Goal: Task Accomplishment & Management: Manage account settings

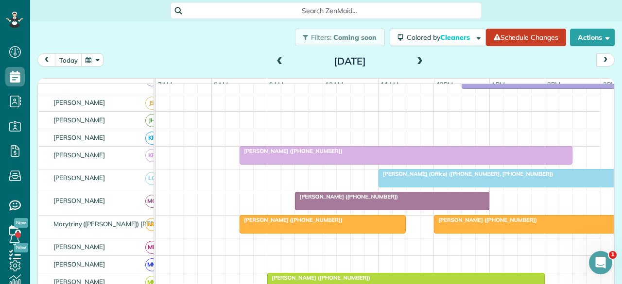
click at [275, 60] on span at bounding box center [279, 61] width 11 height 9
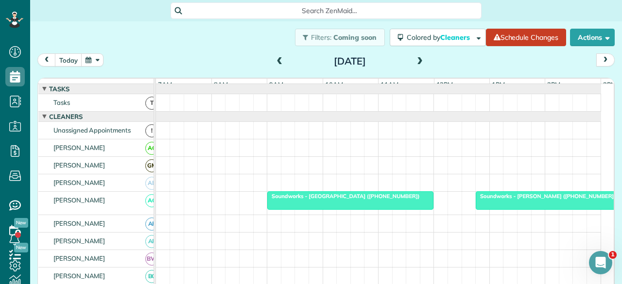
click at [414, 57] on span at bounding box center [419, 61] width 11 height 9
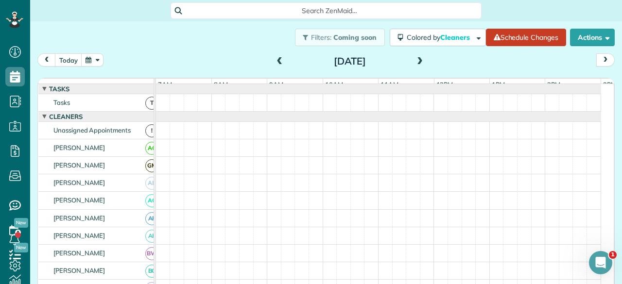
click at [415, 57] on span at bounding box center [419, 61] width 11 height 9
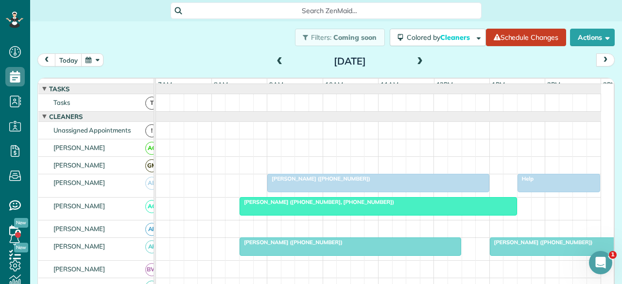
click at [415, 57] on span at bounding box center [419, 61] width 11 height 9
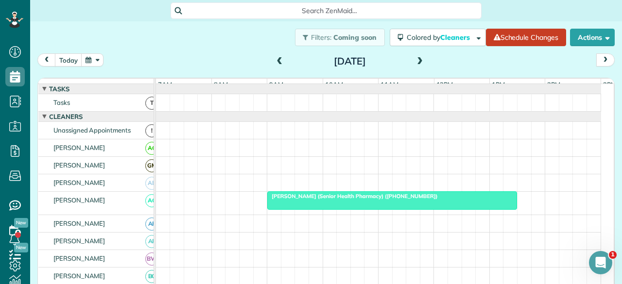
click at [415, 57] on span at bounding box center [419, 61] width 11 height 9
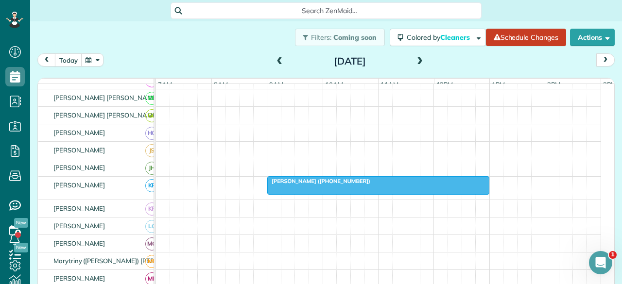
click at [105, 27] on div "Filters: Coming soon Colored by Cleaners Color by Cleaner Color by Team Color b…" at bounding box center [326, 37] width 592 height 32
click at [311, 185] on span "Kelly Caviness (+18178816838)" at bounding box center [319, 181] width 104 height 7
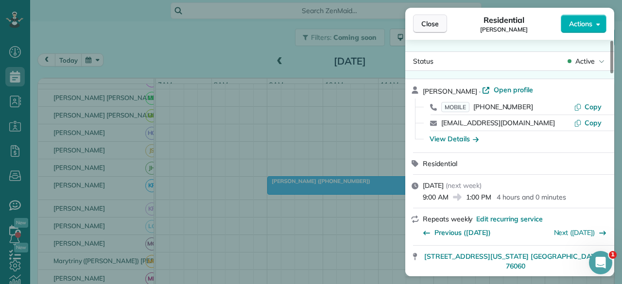
click at [425, 23] on span "Close" at bounding box center [429, 24] width 17 height 10
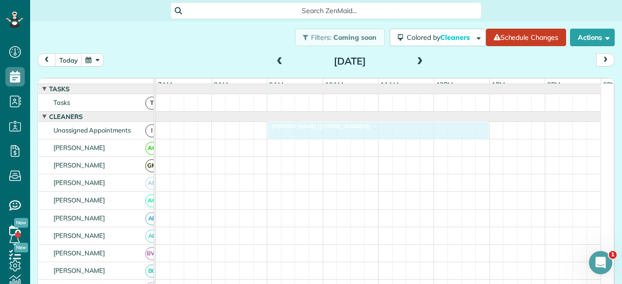
drag, startPoint x: 313, startPoint y: 186, endPoint x: 310, endPoint y: 131, distance: 55.0
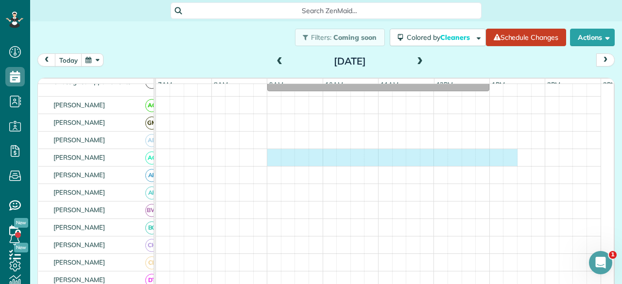
drag, startPoint x: 273, startPoint y: 162, endPoint x: 509, endPoint y: 150, distance: 236.9
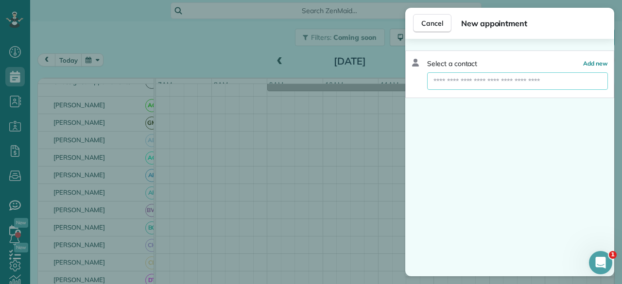
click at [490, 84] on input "text" at bounding box center [517, 80] width 181 height 17
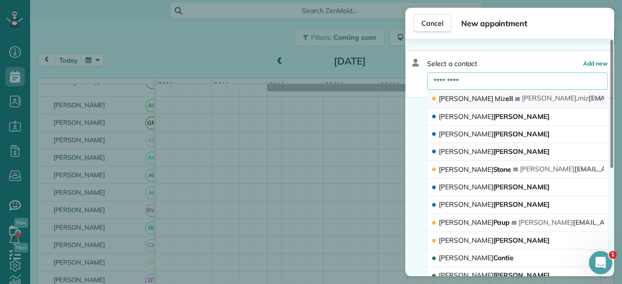
type input "*********"
click at [478, 104] on button "Nancy Miz ell nancy . miz ell331@gmail.com" at bounding box center [517, 99] width 181 height 18
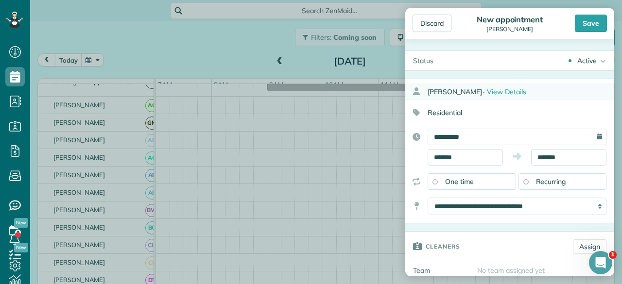
type input "**********"
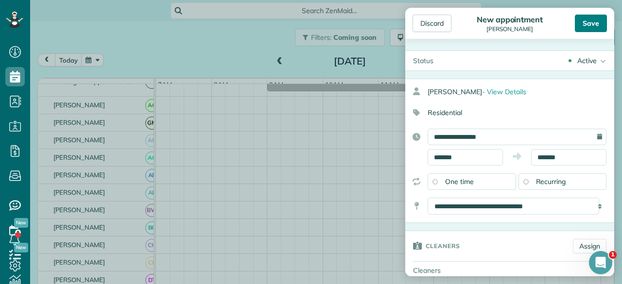
click at [591, 20] on div "Save" at bounding box center [591, 23] width 32 height 17
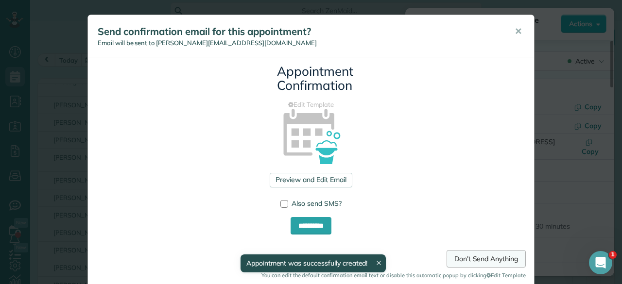
click at [462, 259] on link "Don't Send Anything" at bounding box center [485, 258] width 79 height 17
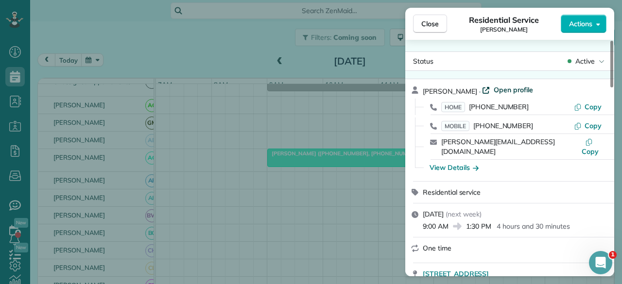
click at [499, 87] on span "Open profile" at bounding box center [513, 90] width 39 height 10
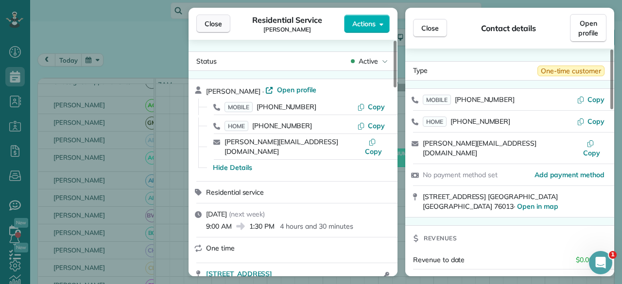
click at [220, 25] on span "Close" at bounding box center [213, 24] width 17 height 10
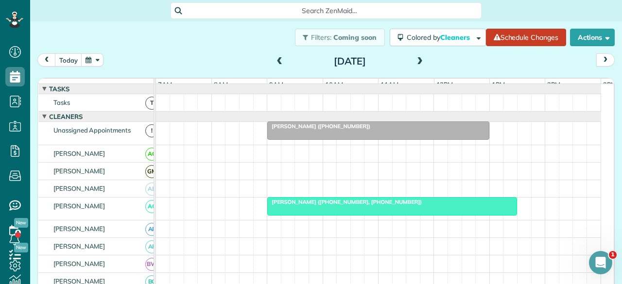
click at [281, 62] on div "Sunday Sep 28, 2025" at bounding box center [349, 61] width 155 height 16
click at [274, 62] on span at bounding box center [279, 61] width 11 height 9
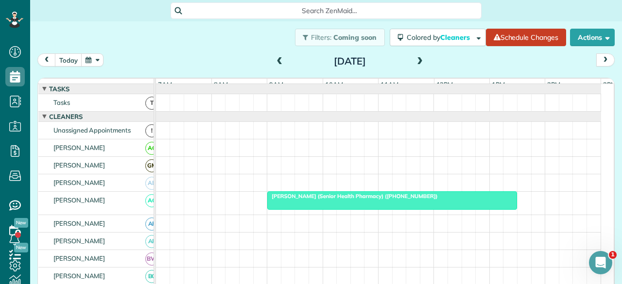
click at [274, 62] on span at bounding box center [279, 61] width 11 height 9
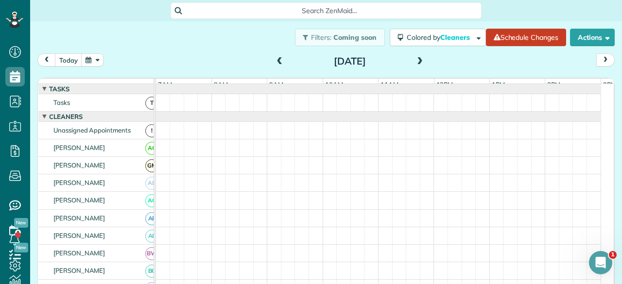
click at [274, 62] on span at bounding box center [279, 61] width 11 height 9
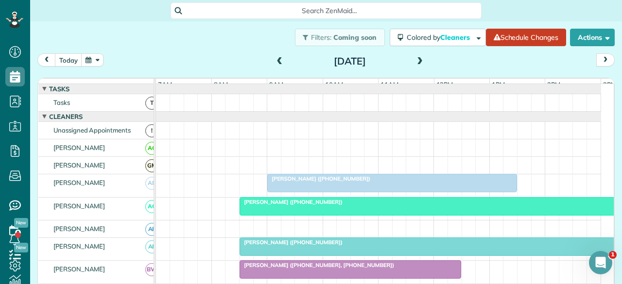
click at [274, 62] on span at bounding box center [279, 61] width 11 height 9
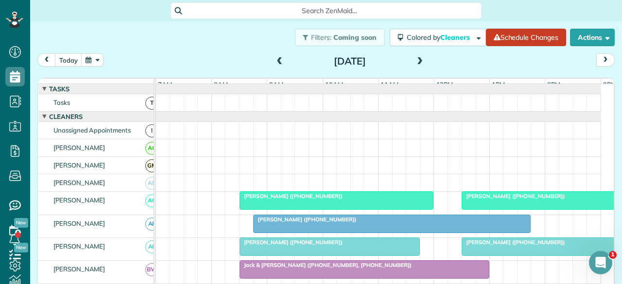
click at [274, 62] on span at bounding box center [279, 61] width 11 height 9
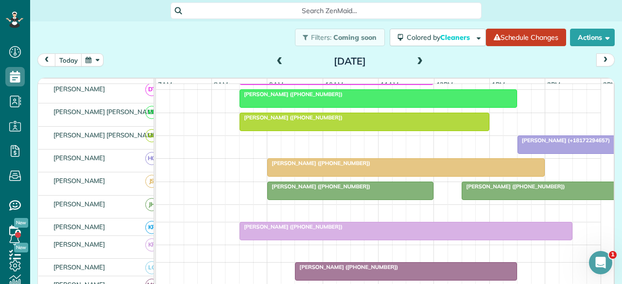
scroll to position [291, 0]
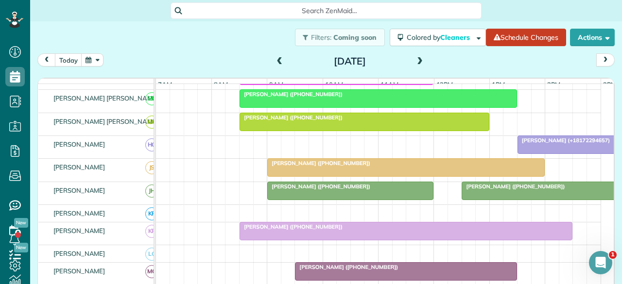
click at [274, 58] on span at bounding box center [279, 61] width 11 height 9
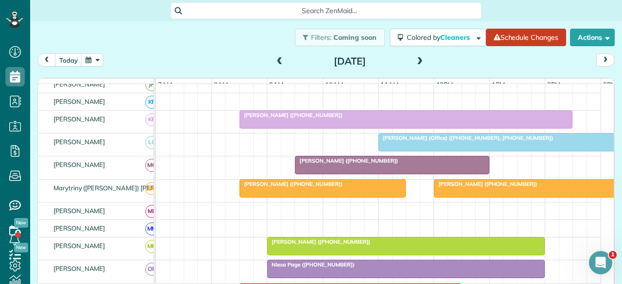
scroll to position [377, 0]
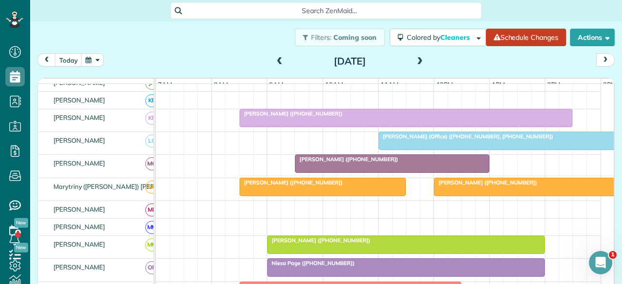
click at [436, 137] on span "Phillip Gracia (Office) (+18174464777, +18174018953)" at bounding box center [465, 136] width 175 height 7
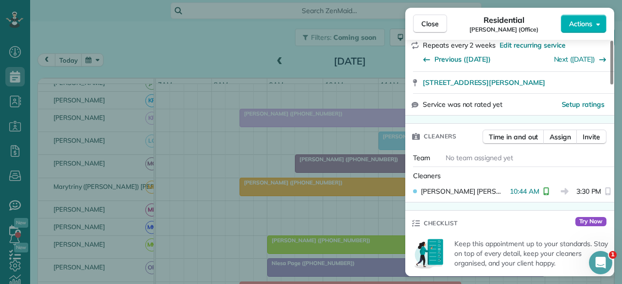
scroll to position [194, 0]
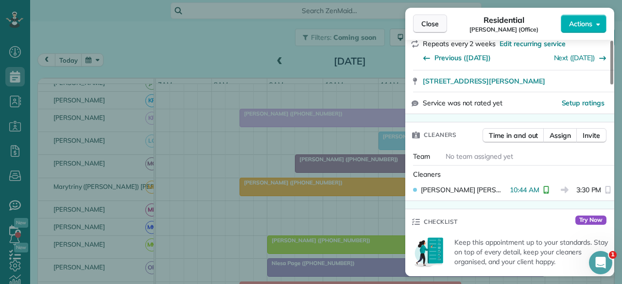
click at [429, 24] on span "Close" at bounding box center [429, 24] width 17 height 10
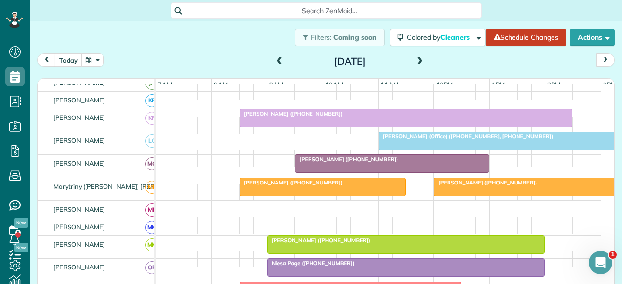
click at [97, 25] on div "Filters: Coming soon Colored by Cleaners Color by Cleaner Color by Team Color b…" at bounding box center [326, 37] width 592 height 32
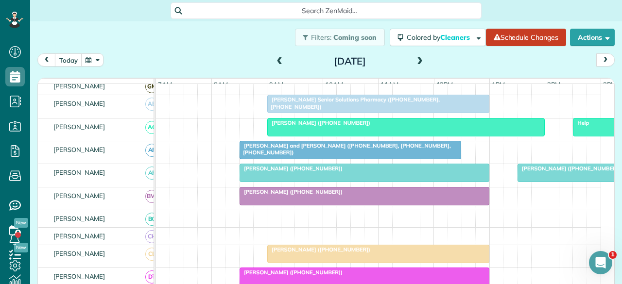
scroll to position [97, 0]
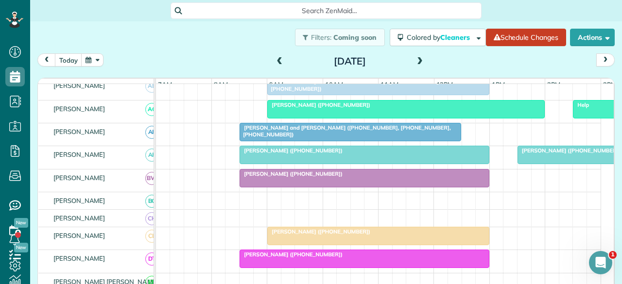
click at [285, 154] on span "Cherie Wiggins (+18178960242)" at bounding box center [291, 150] width 104 height 7
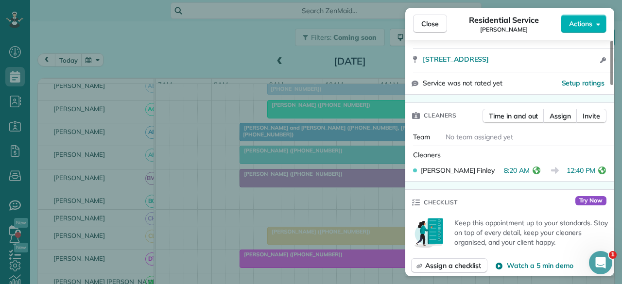
scroll to position [194, 0]
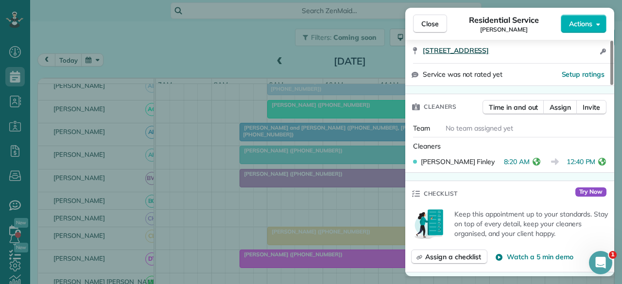
drag, startPoint x: 435, startPoint y: 28, endPoint x: 442, endPoint y: 49, distance: 22.3
click at [435, 28] on span "Close" at bounding box center [429, 24] width 17 height 10
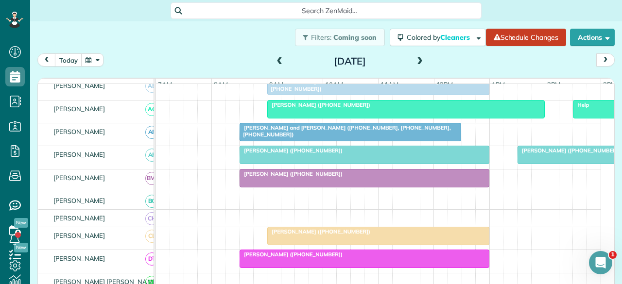
click at [552, 160] on div at bounding box center [600, 154] width 165 height 17
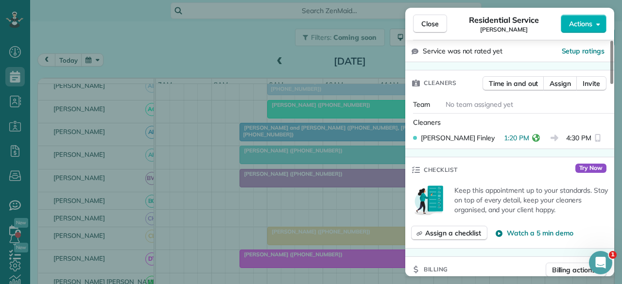
scroll to position [243, 0]
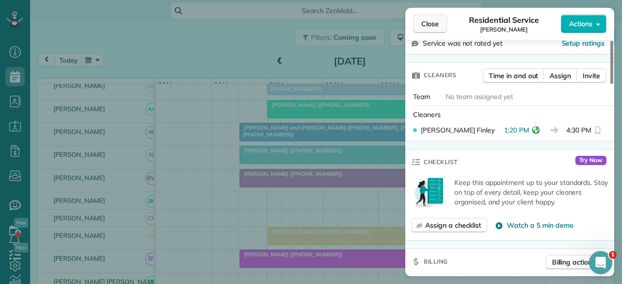
click at [427, 25] on span "Close" at bounding box center [429, 24] width 17 height 10
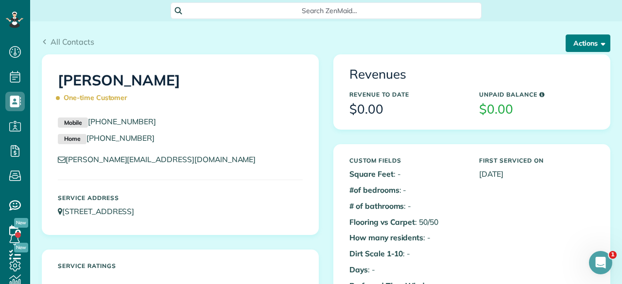
click at [593, 45] on button "Actions" at bounding box center [587, 42] width 45 height 17
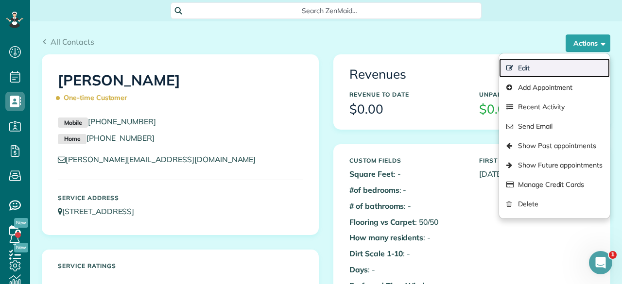
click at [527, 67] on link "Edit" at bounding box center [554, 67] width 111 height 19
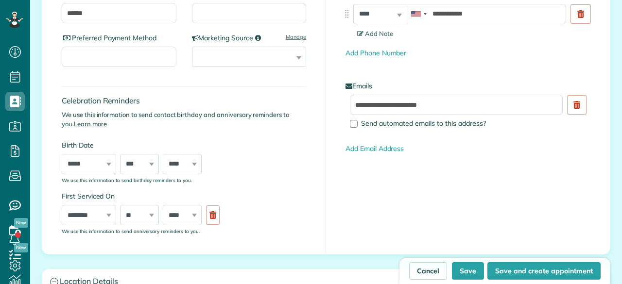
scroll to position [4, 4]
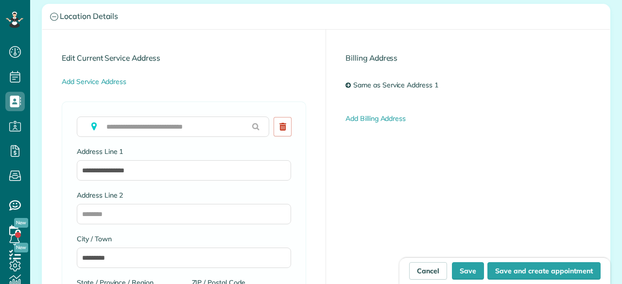
type input "**********"
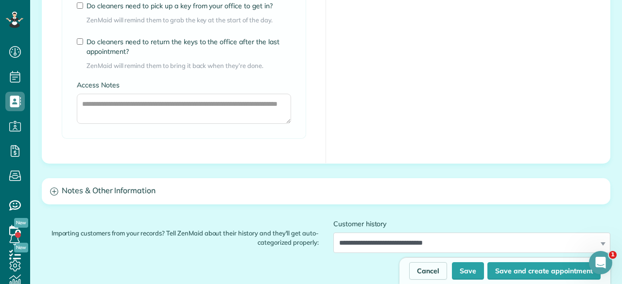
scroll to position [0, 0]
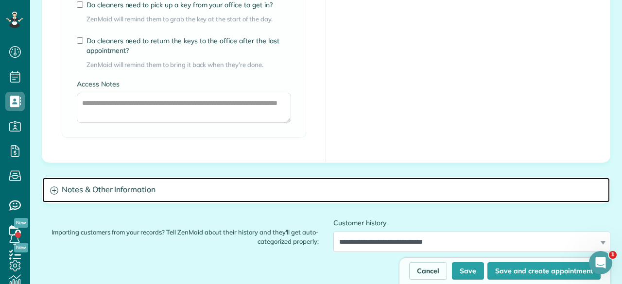
click at [109, 190] on h3 "Notes & Other Information" at bounding box center [325, 190] width 567 height 25
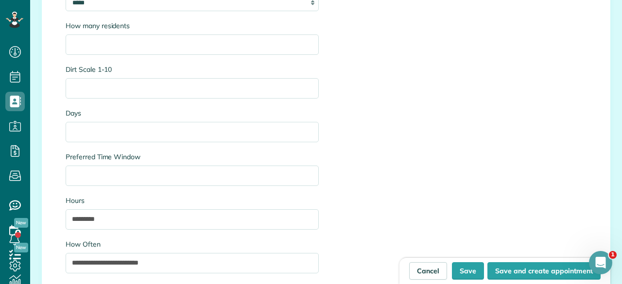
scroll to position [1166, 0]
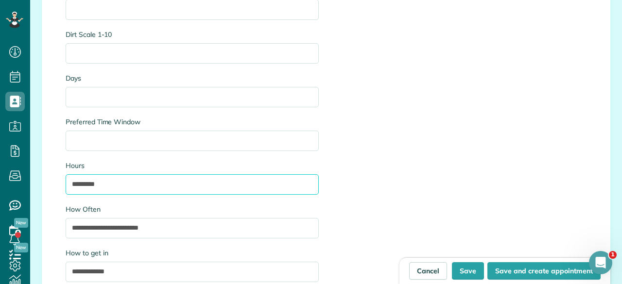
drag, startPoint x: 84, startPoint y: 182, endPoint x: 53, endPoint y: 183, distance: 30.6
click at [53, 183] on div "**********" at bounding box center [325, 142] width 567 height 656
type input "*******"
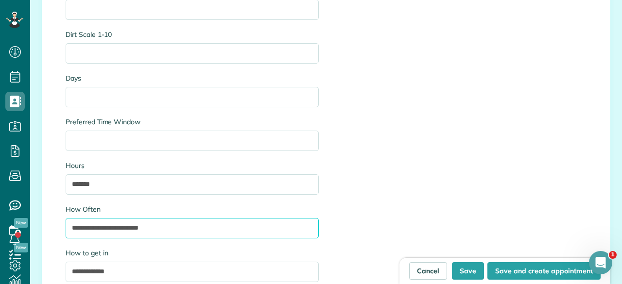
drag, startPoint x: 174, startPoint y: 221, endPoint x: 47, endPoint y: 223, distance: 127.8
click at [46, 223] on div "**********" at bounding box center [325, 142] width 567 height 656
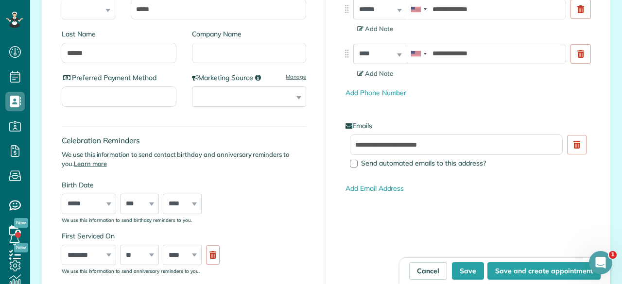
scroll to position [97, 0]
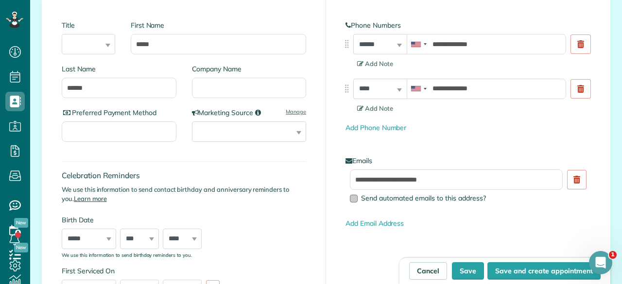
type input "*******"
click at [350, 199] on div at bounding box center [354, 199] width 8 height 8
click at [470, 270] on button "Save" at bounding box center [468, 270] width 32 height 17
type input "**********"
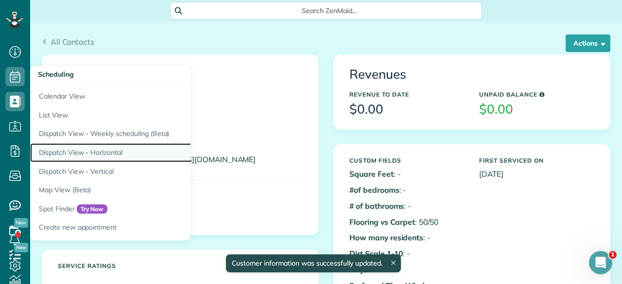
click at [57, 155] on link "Dispatch View - Horizontal" at bounding box center [151, 152] width 243 height 19
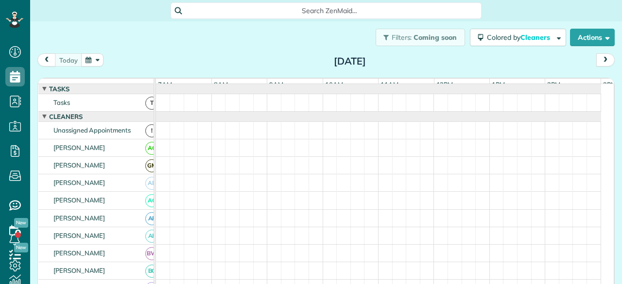
scroll to position [4, 4]
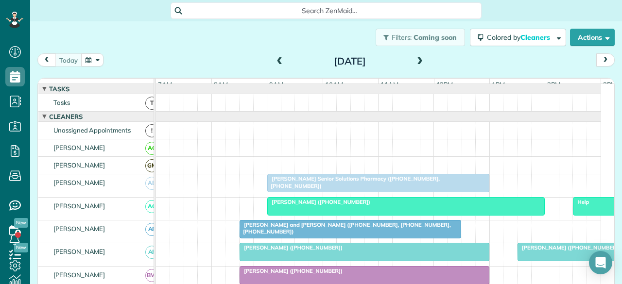
click at [603, 63] on button "next" at bounding box center [605, 59] width 18 height 13
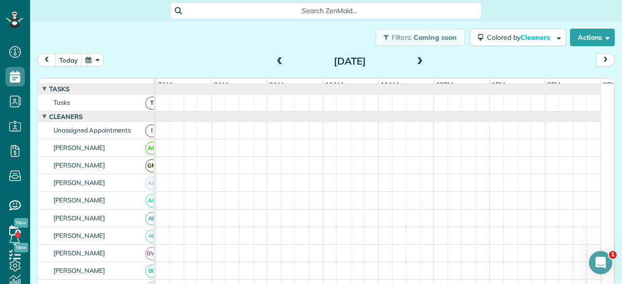
scroll to position [0, 0]
